Goal: Task Accomplishment & Management: Manage account settings

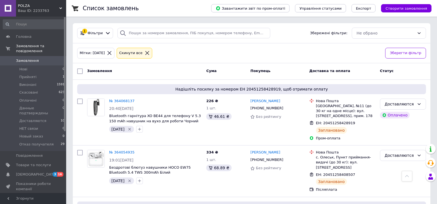
scroll to position [265, 0]
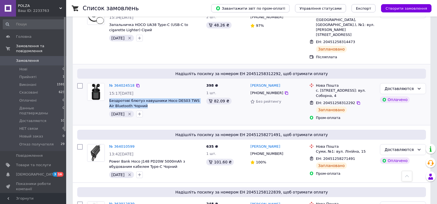
drag, startPoint x: 0, startPoint y: 0, endPoint x: 141, endPoint y: 86, distance: 165.1
click at [141, 86] on div "№ 364024518 15:17[DATE] Бездротові блютуз навушники Hoco DES03 TWS Air Bluetoot…" at bounding box center [155, 100] width 97 height 39
copy span "Бездротові блютуз навушники Hoco DES03 TWS Air Bluetooth Чорний"
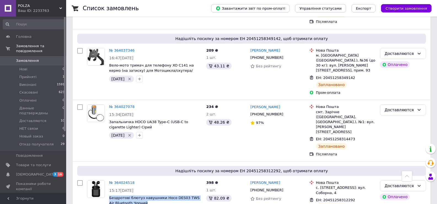
scroll to position [154, 0]
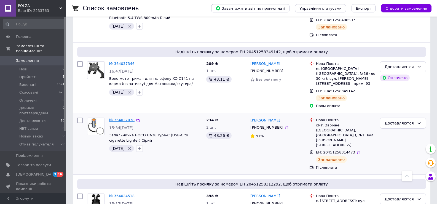
click at [125, 118] on link "№ 364027078" at bounding box center [121, 120] width 25 height 4
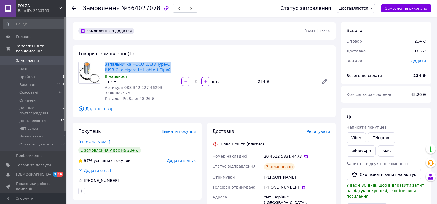
drag, startPoint x: 104, startPoint y: 63, endPoint x: 163, endPoint y: 71, distance: 60.3
click at [163, 71] on div "Запальничка HOCO UA38 Type-C (USB-C to cigarette Lighter) Сірий В наявності 117…" at bounding box center [141, 81] width 77 height 42
copy link "Запальничка HOCO UA38 Type-C (USB-C to cigarette Lighter) Сірий"
click at [74, 9] on icon at bounding box center [74, 8] width 4 height 4
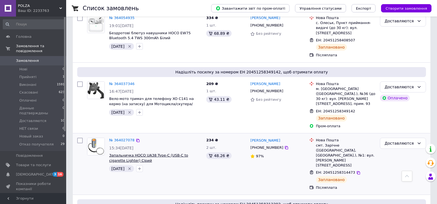
scroll to position [127, 0]
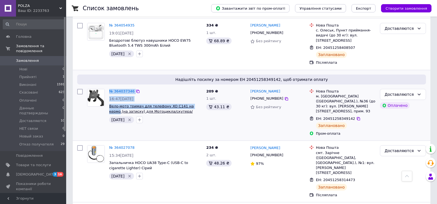
drag, startPoint x: 107, startPoint y: 100, endPoint x: 193, endPoint y: 103, distance: 86.3
click at [193, 103] on div "№ 364037346 16:47[DATE] Вело-мото тримач для телефону XO C141 на кермо (на зати…" at bounding box center [144, 106] width 119 height 39
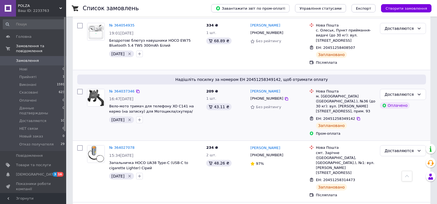
drag, startPoint x: 199, startPoint y: 114, endPoint x: 201, endPoint y: 108, distance: 6.3
click at [200, 115] on div "[DATE]" at bounding box center [155, 119] width 95 height 9
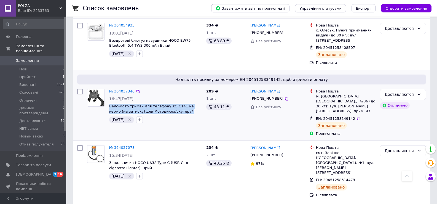
drag, startPoint x: 200, startPoint y: 106, endPoint x: 109, endPoint y: 103, distance: 91.3
click at [109, 103] on div "№ 364037346 16:47[DATE] Вело-мото тримач для телефону XO C141 на кермо (на зати…" at bounding box center [155, 106] width 97 height 39
copy span "Вело-мото тримач для телефону XO C141 на кермо (на затиску) для Мотоцикла/скуте…"
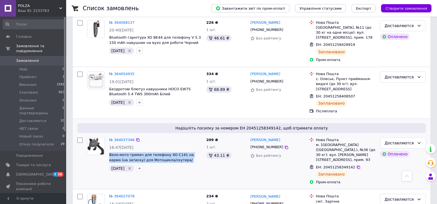
scroll to position [72, 0]
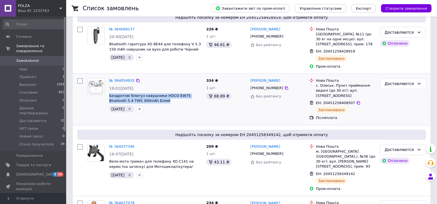
drag, startPoint x: 108, startPoint y: 94, endPoint x: 156, endPoint y: 99, distance: 48.4
click at [156, 99] on div "№ 364054935 19:01[DATE] Бездротові блютуз навушники HOCO EW75 Bluetooth 5.4 TWS…" at bounding box center [155, 95] width 97 height 39
copy span "Бездротові блютуз навушники HOCO EW75 Bluetooth 5.4 TWS 300mAh Білий"
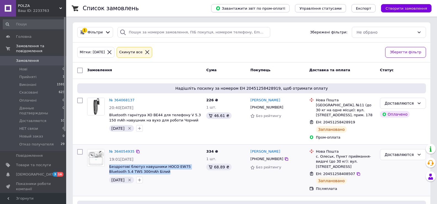
scroll to position [0, 0]
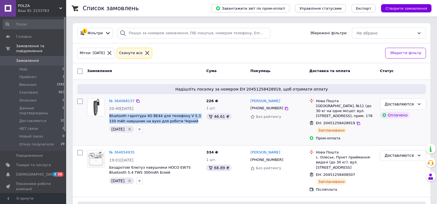
drag, startPoint x: 108, startPoint y: 115, endPoint x: 196, endPoint y: 121, distance: 88.7
click at [196, 121] on div "№ 364068137 20:40[DATE] Bluetooth гарнітура XO BE44 для телефону V 5.3 150 mAh …" at bounding box center [155, 115] width 97 height 39
copy span "Bluetooth гарнітура XO BE44 для телефону V 5.3 150 mAh навушник на вухо для роб…"
click at [27, 58] on span "Замовлення" at bounding box center [27, 60] width 23 height 5
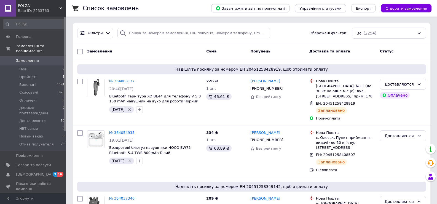
click at [159, 54] on div "Замовлення" at bounding box center [144, 52] width 119 height 10
